Goal: Transaction & Acquisition: Download file/media

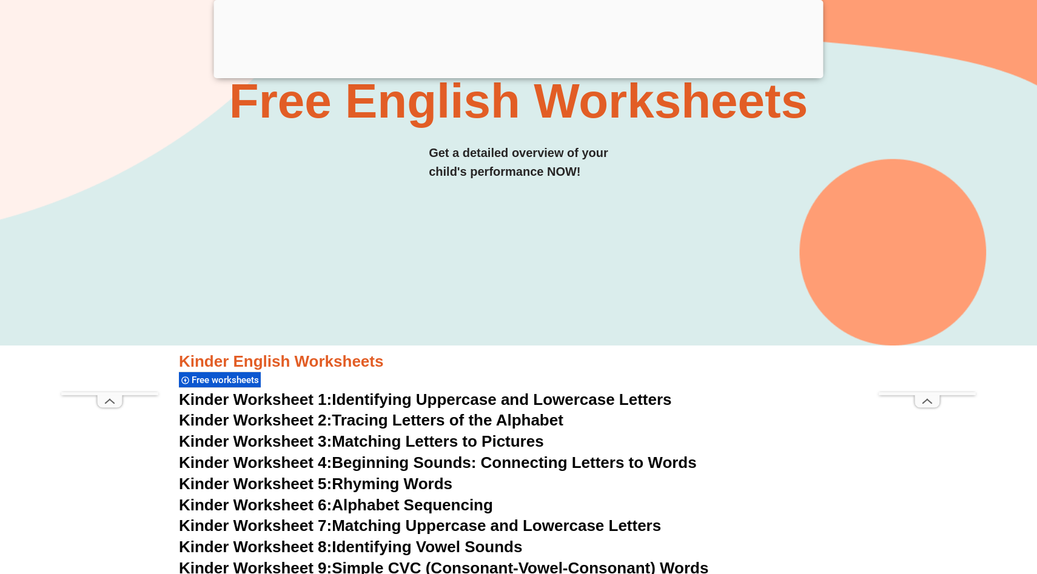
scroll to position [225, 0]
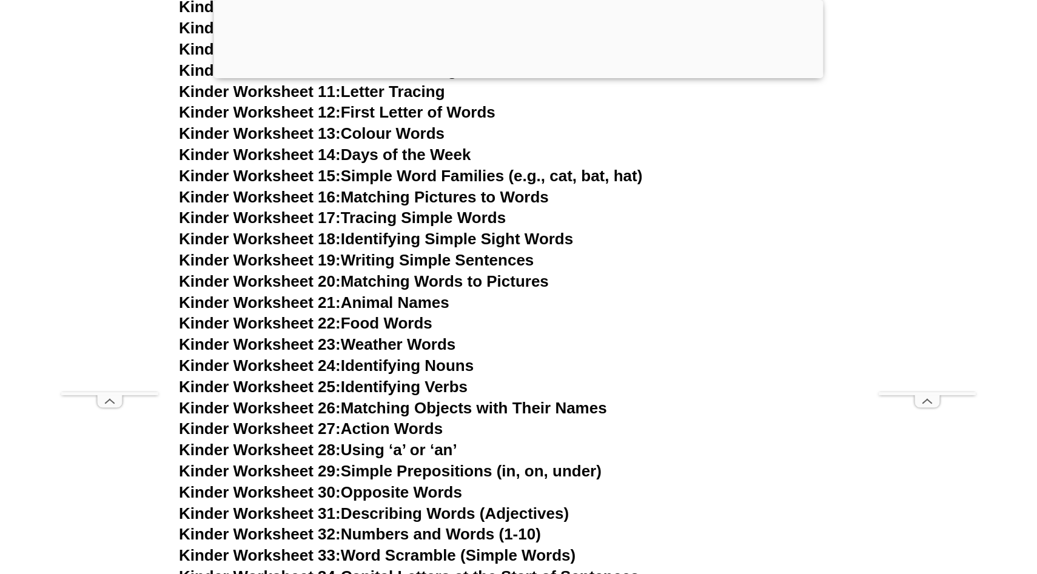
scroll to position [653, 0]
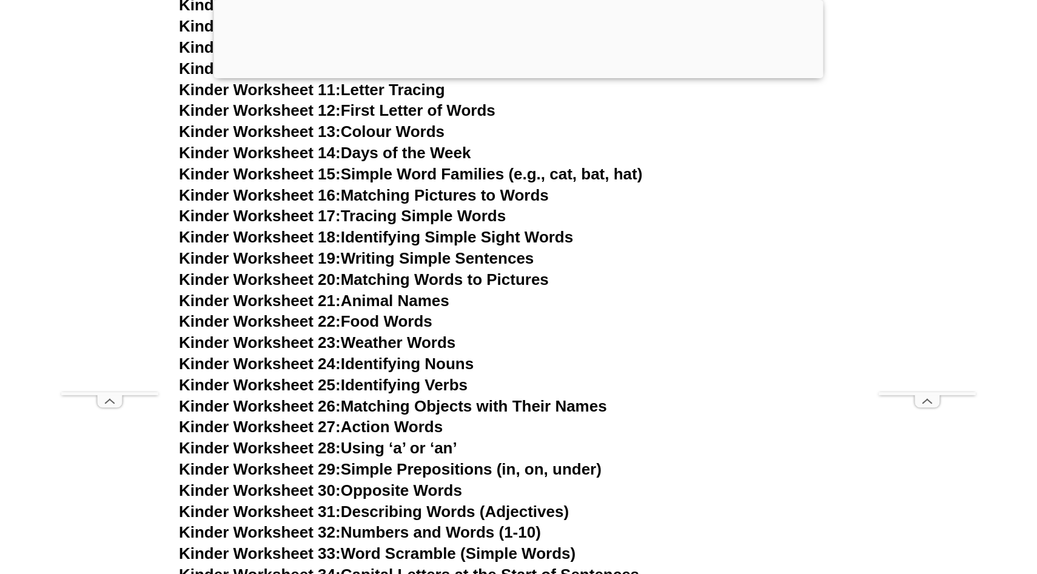
click at [370, 301] on link "Kinder Worksheet 21: Animal Names" at bounding box center [314, 301] width 270 height 18
click at [406, 409] on link "Kinder Worksheet 26: Matching Objects with Their Names" at bounding box center [393, 406] width 428 height 18
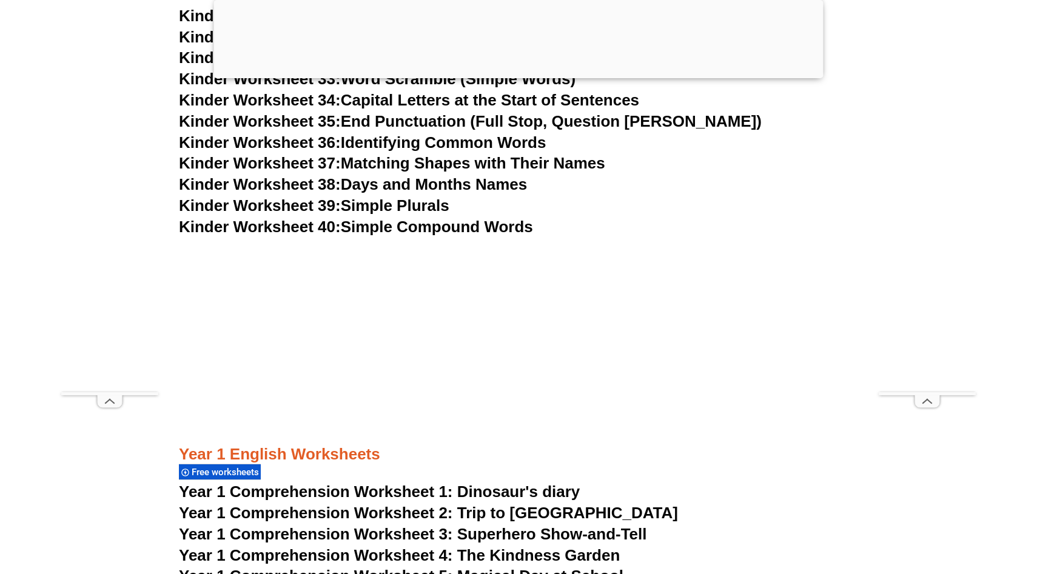
scroll to position [1132, 0]
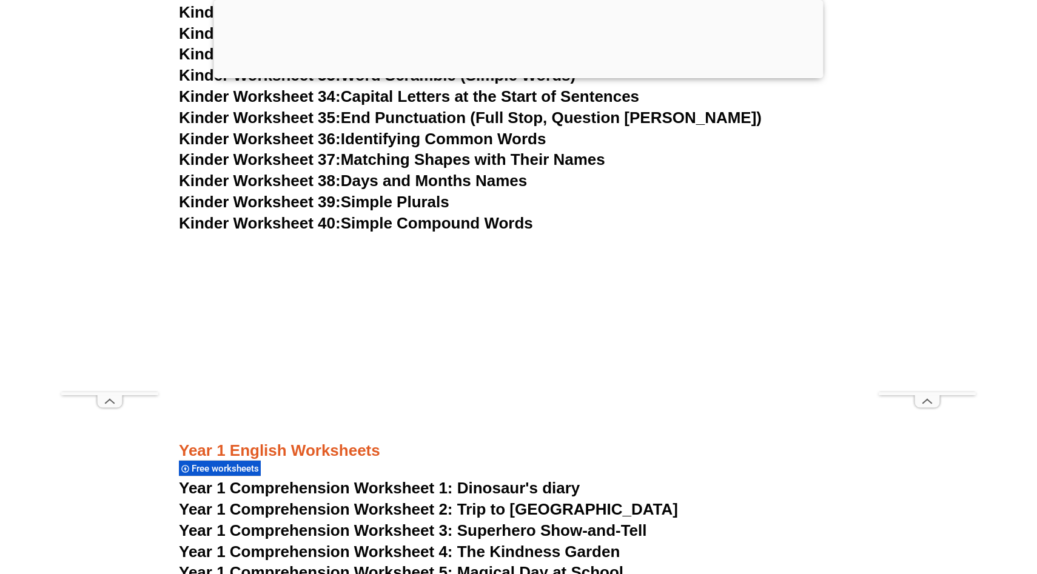
click at [411, 181] on link "Kinder Worksheet 38: Days and Months Names" at bounding box center [353, 181] width 348 height 18
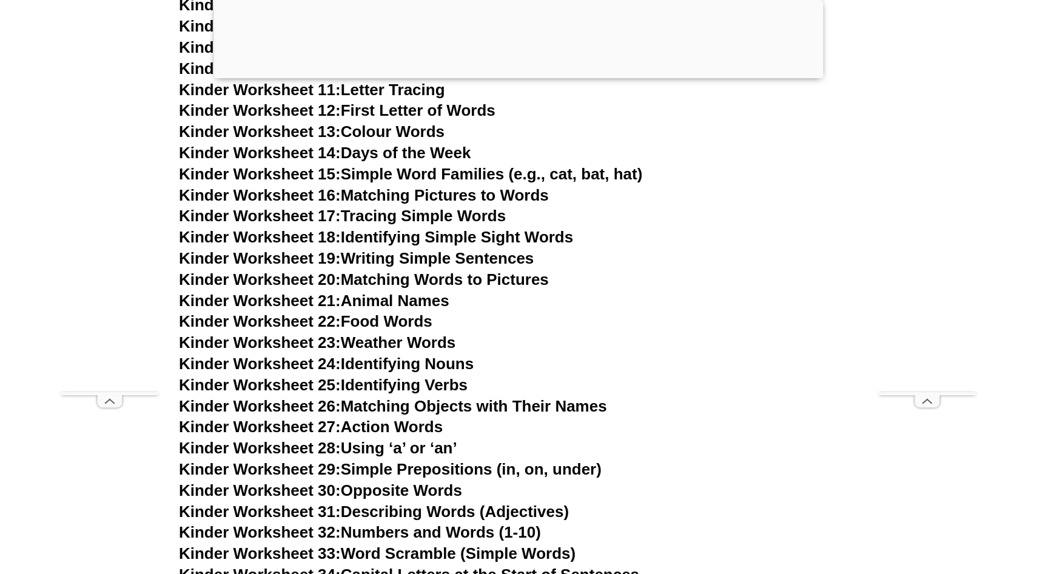
scroll to position [692, 0]
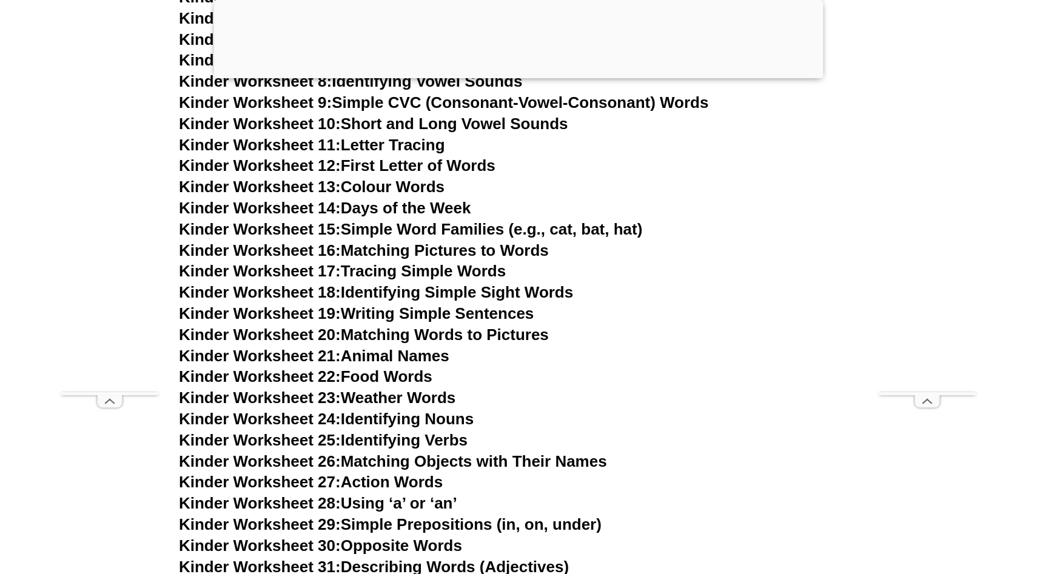
click at [400, 313] on link "Kinder Worksheet 19: Writing Simple Sentences" at bounding box center [356, 313] width 355 height 18
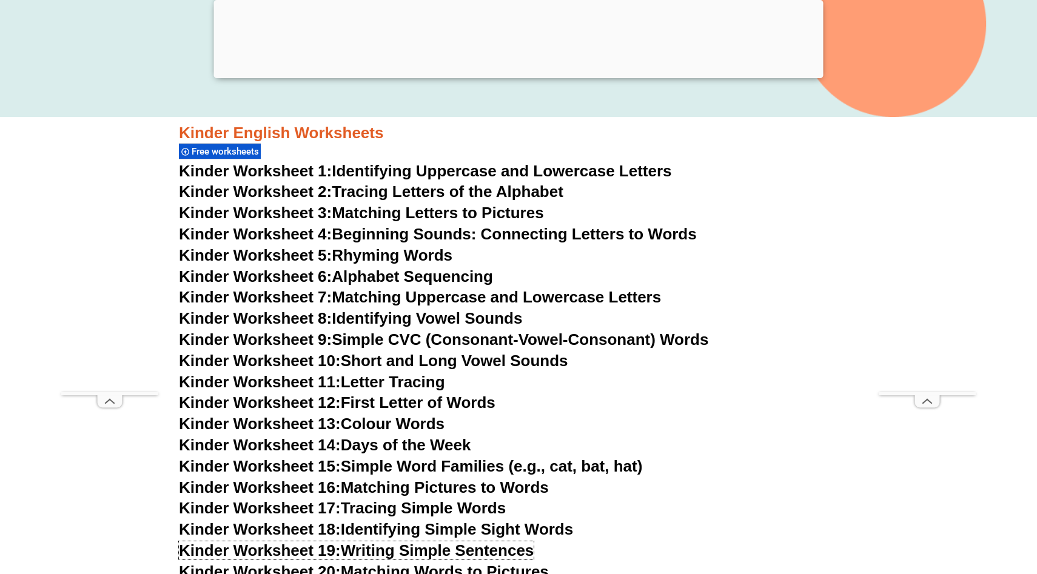
scroll to position [453, 0]
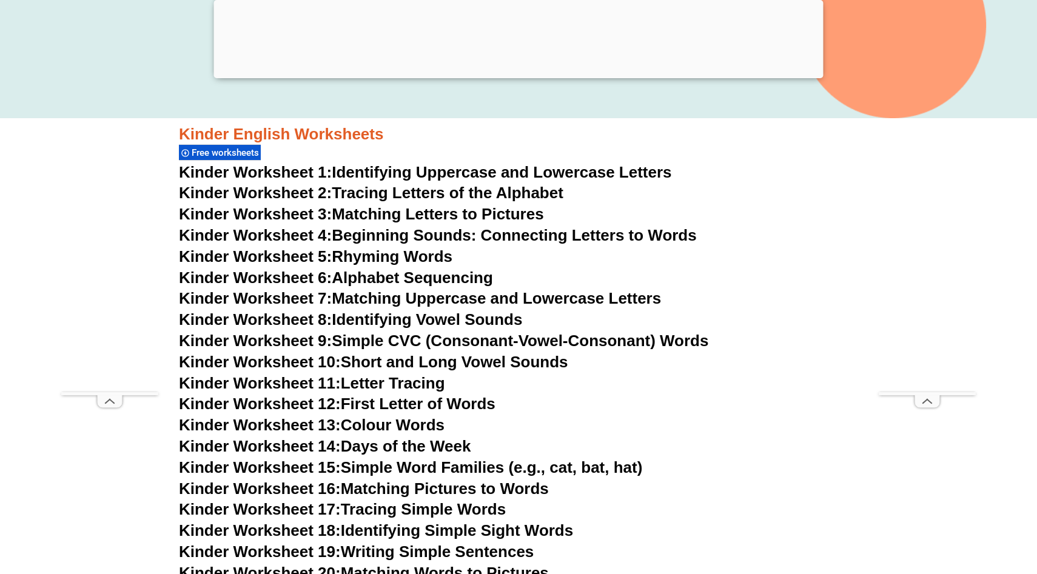
click at [467, 192] on link "Kinder Worksheet 2: Tracing Letters of the Alphabet" at bounding box center [371, 193] width 384 height 18
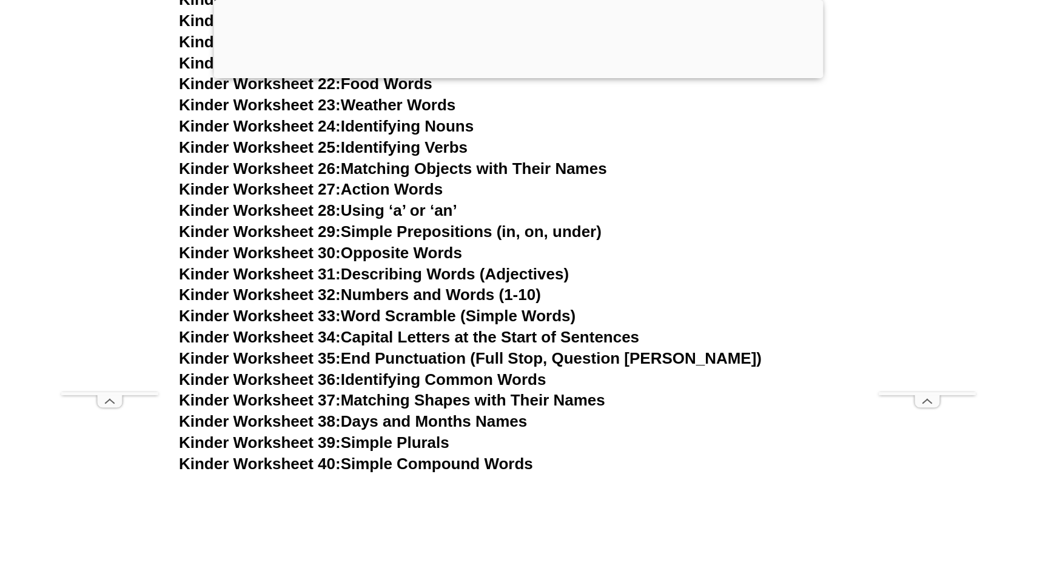
scroll to position [985, 0]
click at [418, 419] on link "Kinder Worksheet 38: Days and Months Names" at bounding box center [353, 421] width 348 height 18
